Goal: Navigation & Orientation: Find specific page/section

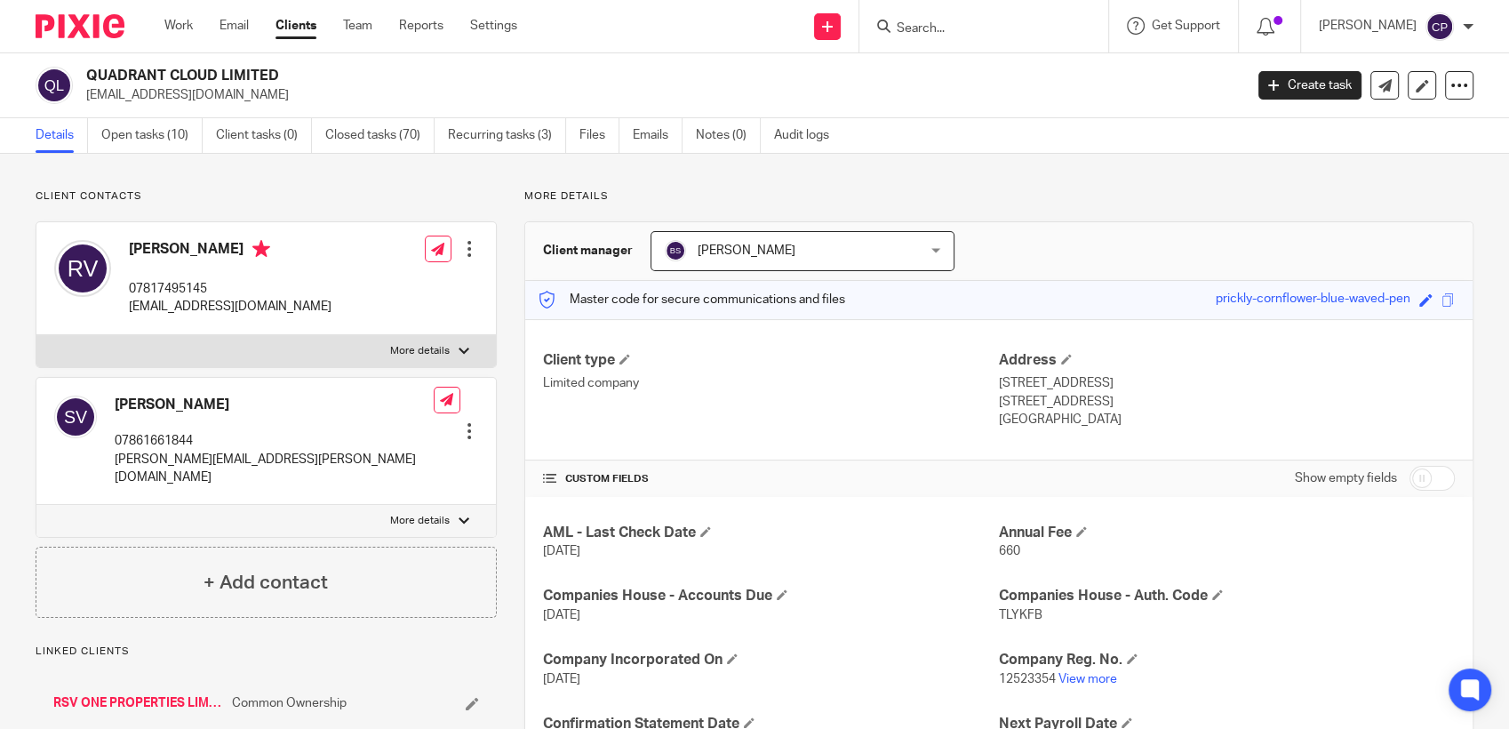
click at [935, 25] on input "Search" at bounding box center [975, 29] width 160 height 16
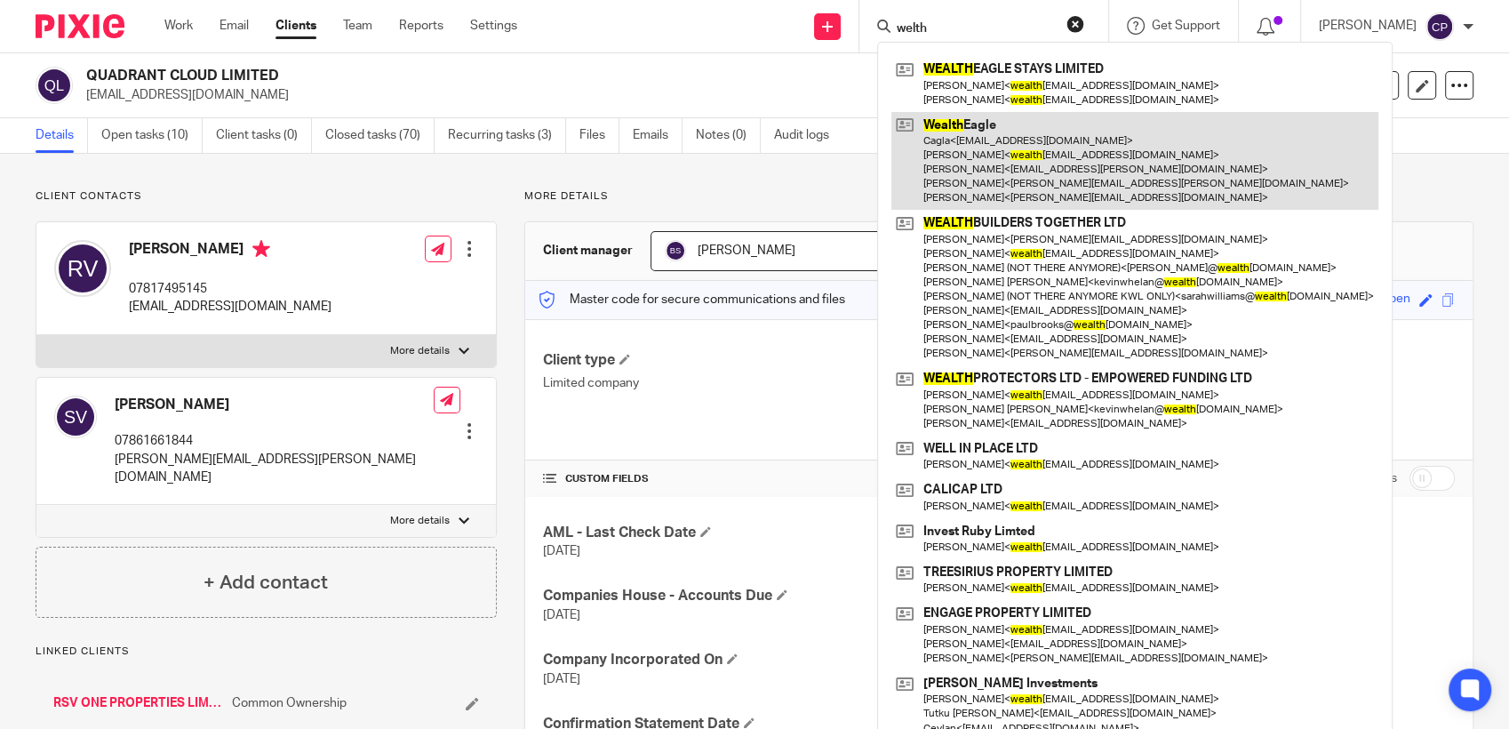
type input "welth"
click at [959, 161] on link at bounding box center [1134, 161] width 487 height 99
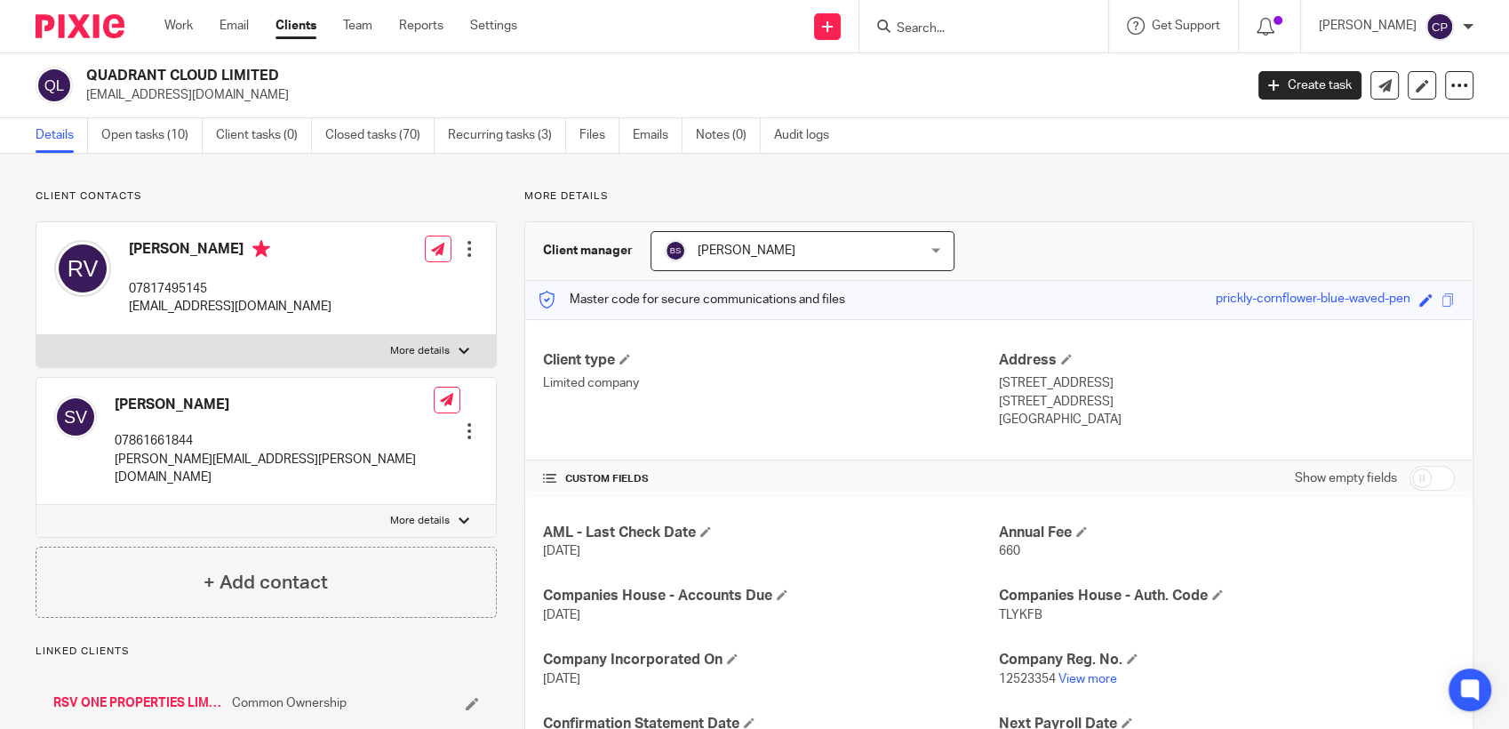
click at [913, 28] on input "Search" at bounding box center [975, 29] width 160 height 16
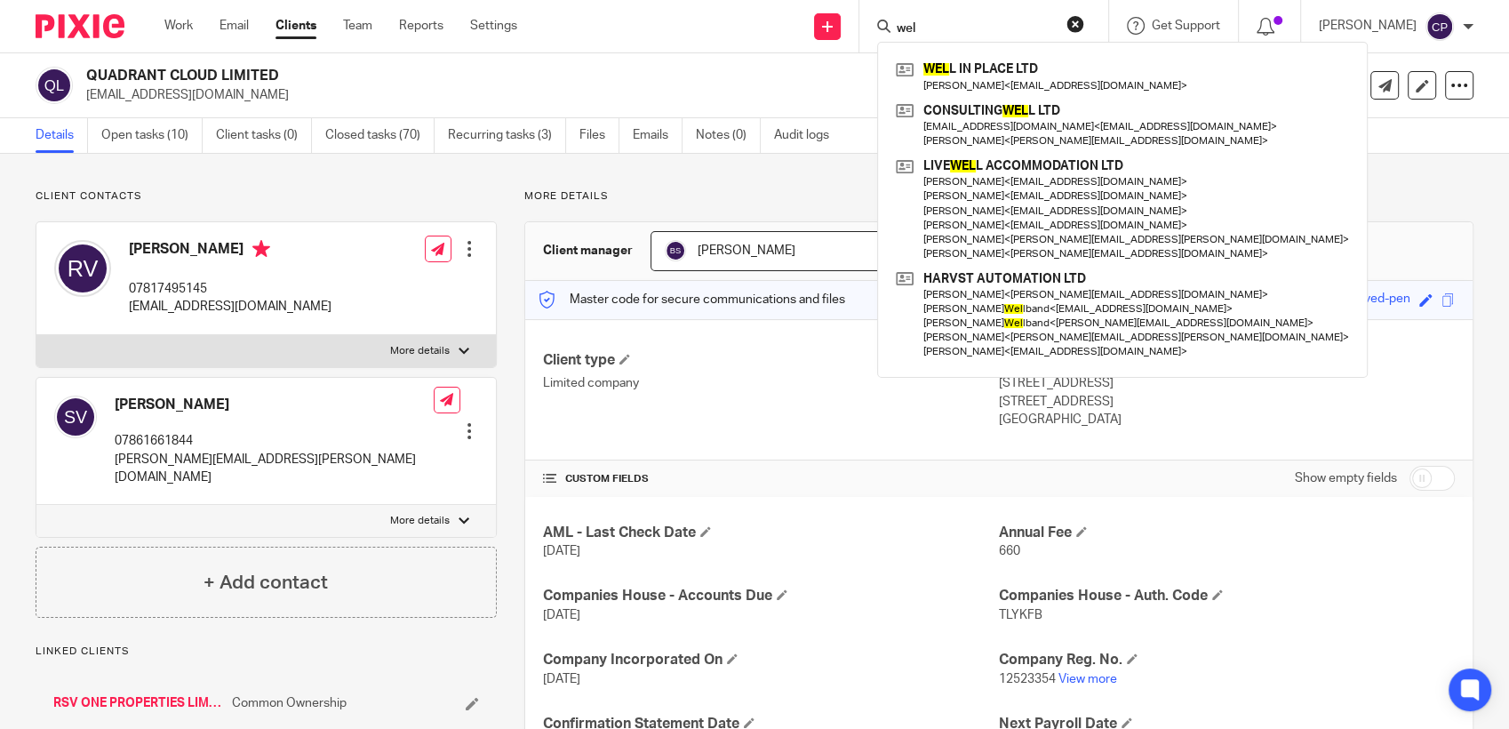
drag, startPoint x: 928, startPoint y: 28, endPoint x: 889, endPoint y: 26, distance: 39.1
click at [889, 26] on div "wel" at bounding box center [980, 26] width 207 height 22
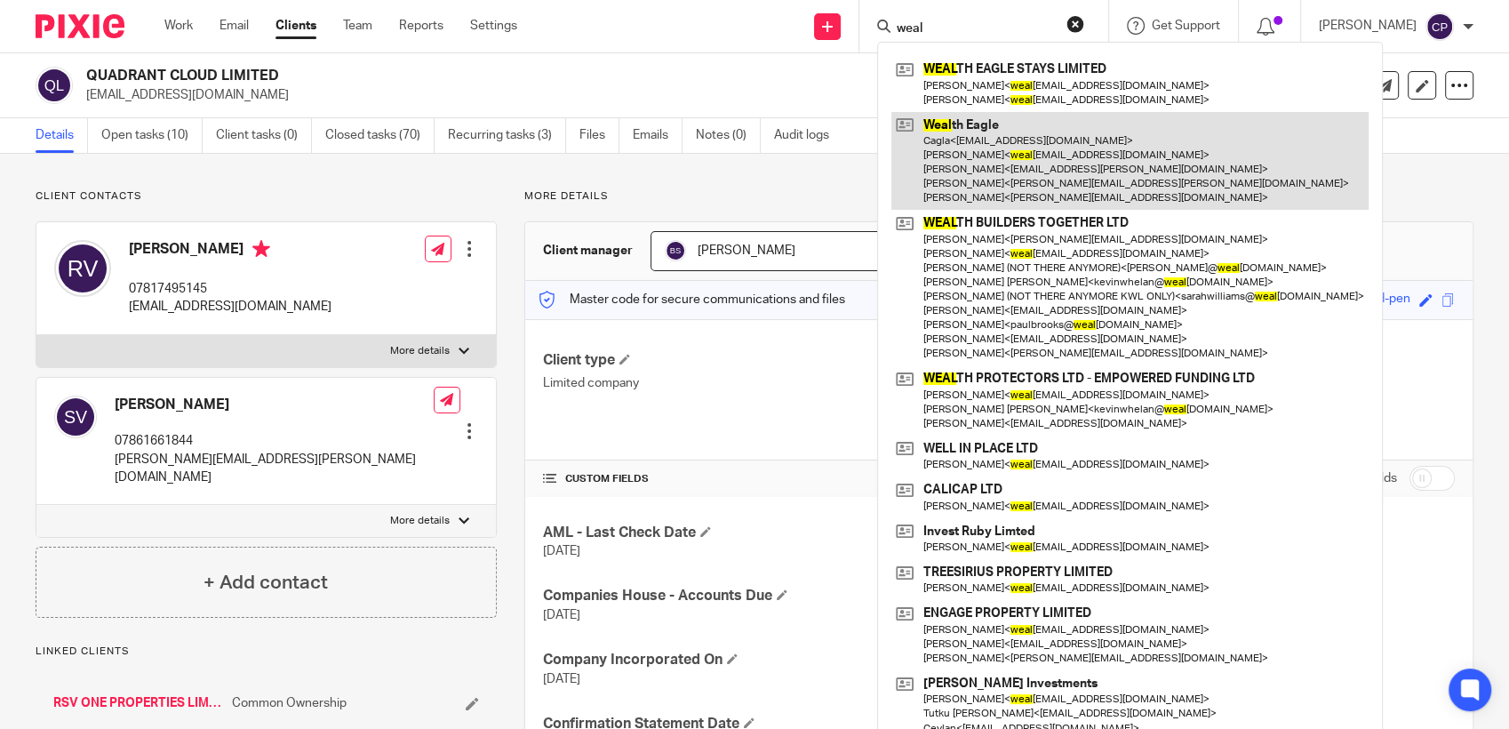
type input "weal"
click at [982, 167] on link at bounding box center [1129, 161] width 477 height 99
